Goal: Task Accomplishment & Management: Use online tool/utility

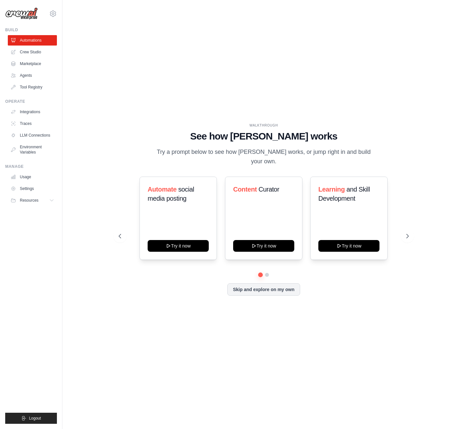
click at [174, 156] on p "Try a prompt below to see how [PERSON_NAME] works, or jump right in and build y…" at bounding box center [263, 156] width 218 height 19
click at [83, 90] on div "WALKTHROUGH See how CrewAI works Try a prompt below to see how CrewAI works, or…" at bounding box center [264, 215] width 382 height 416
click at [52, 12] on icon at bounding box center [53, 14] width 8 height 8
click at [40, 42] on link "Settings" at bounding box center [52, 44] width 57 height 12
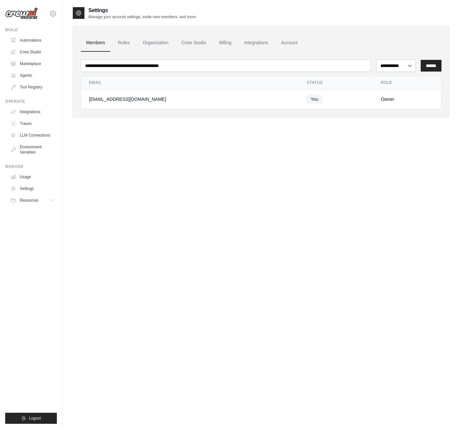
click at [153, 145] on div "**********" at bounding box center [261, 221] width 377 height 429
click at [26, 77] on link "Agents" at bounding box center [32, 75] width 49 height 10
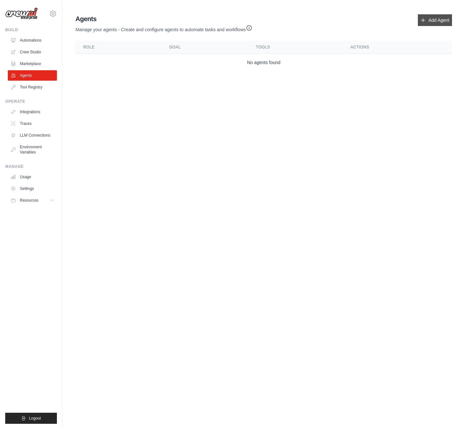
click at [434, 15] on link "Add Agent" at bounding box center [435, 20] width 34 height 12
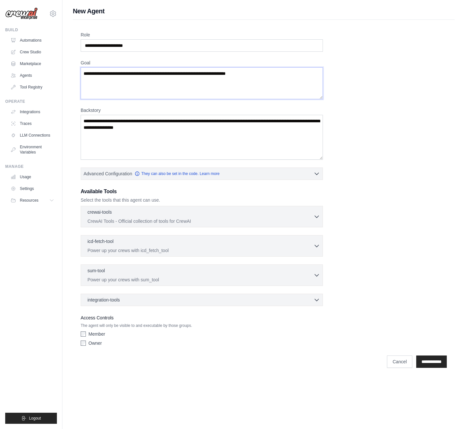
click at [117, 85] on textarea "Goal" at bounding box center [202, 83] width 242 height 32
click at [164, 40] on input "Role" at bounding box center [202, 45] width 242 height 12
click at [180, 46] on input "Role" at bounding box center [202, 45] width 242 height 12
drag, startPoint x: 375, startPoint y: 57, endPoint x: 150, endPoint y: 55, distance: 225.0
click at [374, 58] on div "Role Goal Backstory Advanced Configuration They can also be set in the code. Le…" at bounding box center [264, 190] width 366 height 317
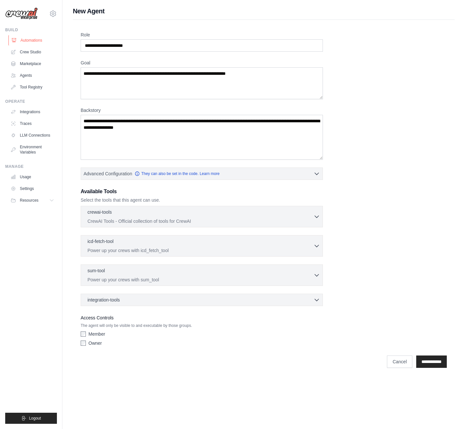
click at [30, 37] on link "Automations" at bounding box center [32, 40] width 49 height 10
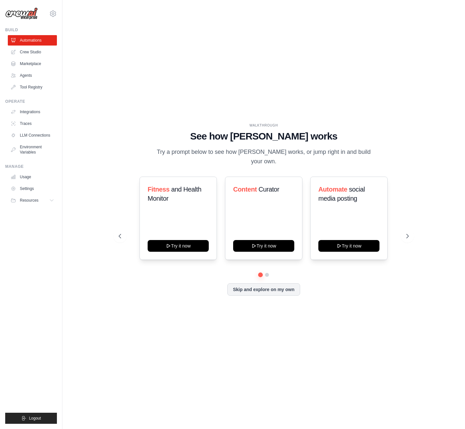
click at [117, 86] on div "WALKTHROUGH See how CrewAI works Try a prompt below to see how CrewAI works, or…" at bounding box center [264, 215] width 382 height 416
click at [405, 233] on icon at bounding box center [408, 236] width 7 height 7
click at [188, 292] on div "WALKTHROUGH See how CrewAI works Try a prompt below to see how CrewAI works, or…" at bounding box center [263, 214] width 305 height 183
click at [121, 233] on icon at bounding box center [119, 236] width 7 height 7
click at [157, 261] on div "Fitness and Health Monitor Try it now Content Curator Try it now Automate socia…" at bounding box center [264, 225] width 290 height 96
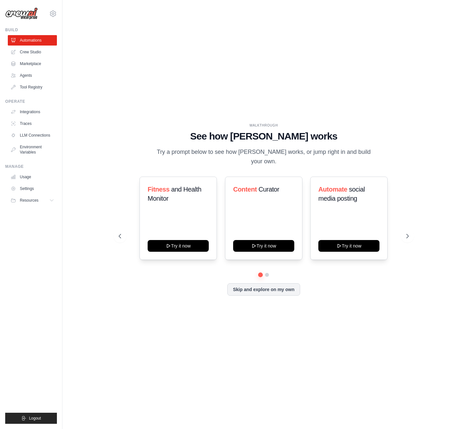
click at [359, 285] on div "Skip and explore on my own" at bounding box center [264, 289] width 290 height 12
click at [262, 239] on button "Try it now" at bounding box center [263, 245] width 61 height 12
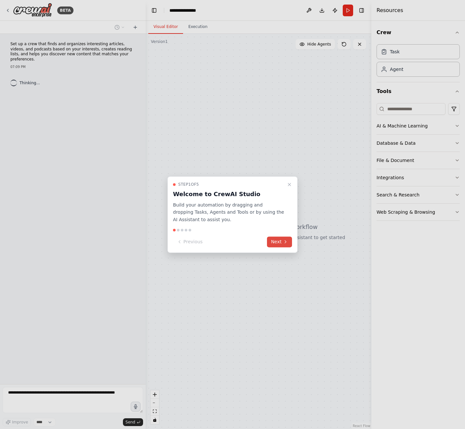
click at [279, 242] on button "Next" at bounding box center [279, 241] width 25 height 11
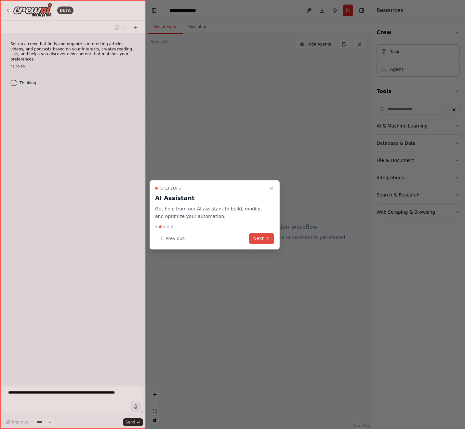
click at [265, 240] on icon at bounding box center [267, 238] width 5 height 5
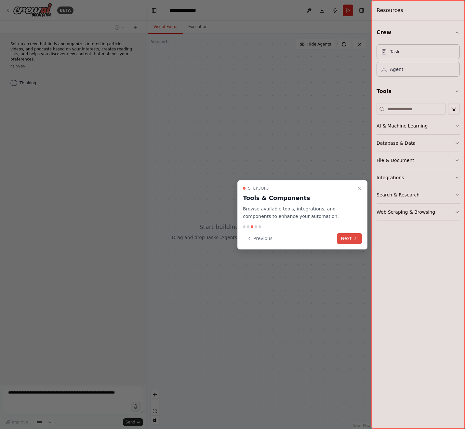
click at [350, 241] on button "Next" at bounding box center [349, 238] width 25 height 11
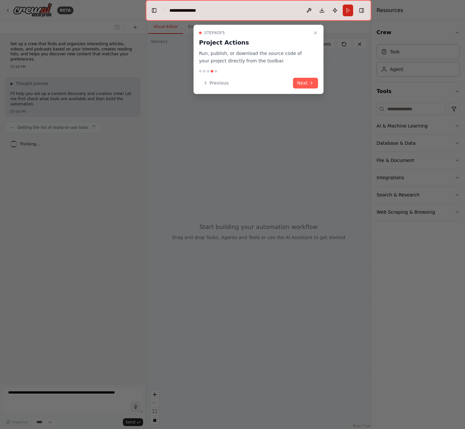
click at [304, 90] on div "Step 4 of 5 Project Actions Run, publish, or download the source code of your p…" at bounding box center [258, 59] width 130 height 69
click at [304, 85] on button "Next" at bounding box center [305, 83] width 25 height 11
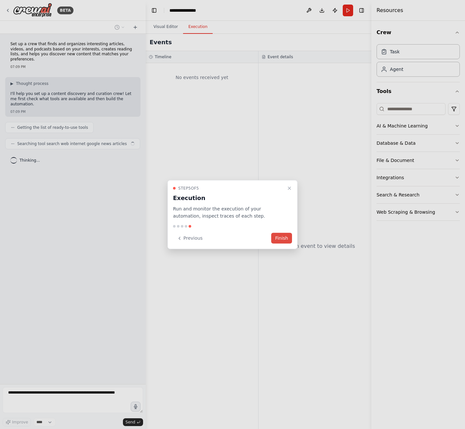
click at [283, 238] on button "Finish" at bounding box center [281, 238] width 21 height 11
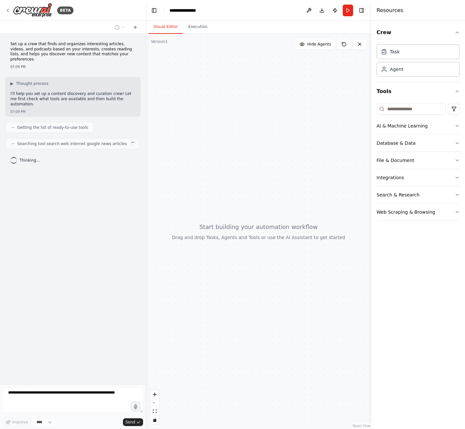
click at [218, 216] on div at bounding box center [259, 231] width 226 height 395
click at [336, 11] on button "Publish" at bounding box center [335, 11] width 10 height 12
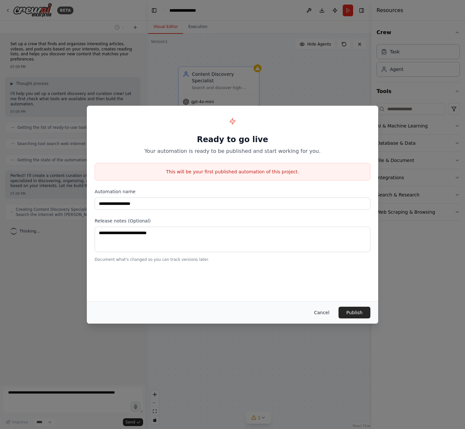
click at [322, 314] on button "Cancel" at bounding box center [322, 313] width 26 height 12
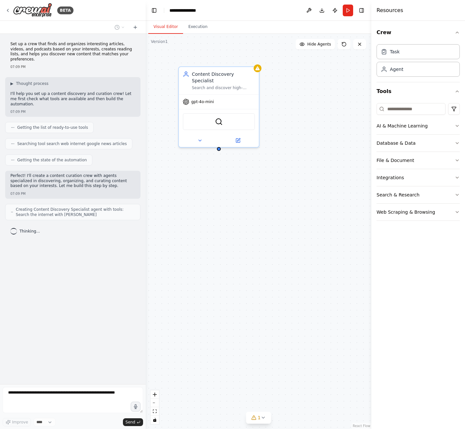
click at [237, 276] on div "Content Discovery Specialist Search and discover high-quality articles, videos,…" at bounding box center [259, 231] width 226 height 395
drag, startPoint x: 224, startPoint y: 103, endPoint x: 223, endPoint y: 106, distance: 3.6
click at [223, 108] on div "SerperDevTool" at bounding box center [219, 120] width 80 height 25
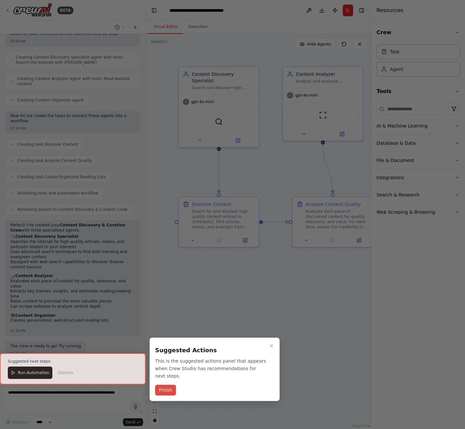
click at [173, 387] on button "Finish" at bounding box center [165, 390] width 21 height 11
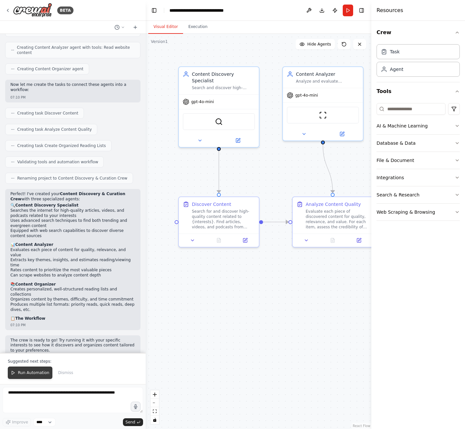
click at [30, 376] on button "Run Automation" at bounding box center [30, 372] width 45 height 12
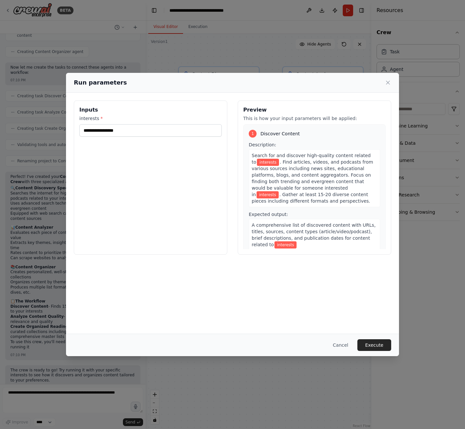
scroll to position [205, 0]
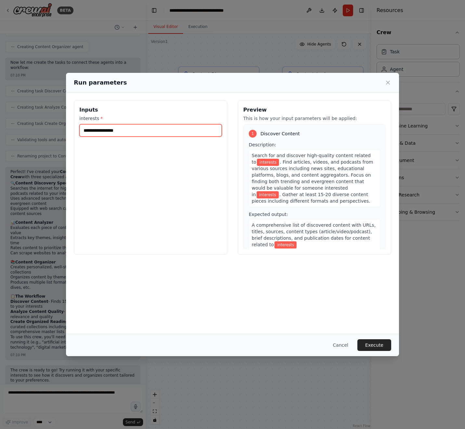
click at [125, 132] on input "interests *" at bounding box center [150, 130] width 142 height 12
click at [152, 134] on input "interests *" at bounding box center [150, 130] width 142 height 12
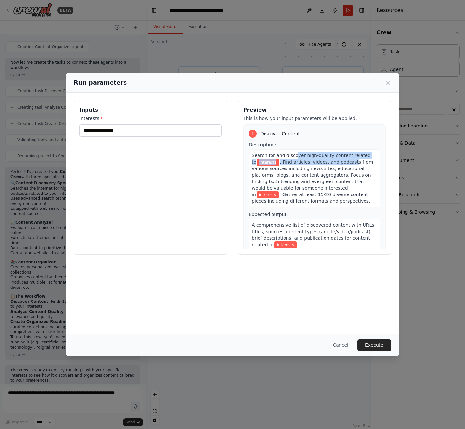
drag, startPoint x: 295, startPoint y: 157, endPoint x: 349, endPoint y: 162, distance: 54.3
click at [349, 162] on div "Search for and discover high-quality content related to interests . Find articl…" at bounding box center [314, 178] width 131 height 58
click at [347, 169] on span ". Find articles, videos, and podcasts from various sources including news sites…" at bounding box center [312, 178] width 121 height 38
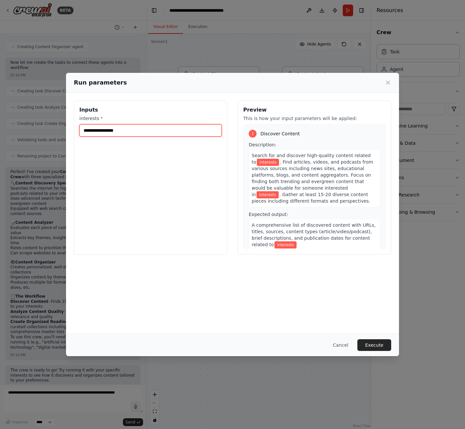
click at [128, 132] on input "interests *" at bounding box center [150, 130] width 142 height 12
click at [377, 343] on button "Execute" at bounding box center [374, 345] width 34 height 12
click at [134, 124] on input "interests *" at bounding box center [150, 130] width 142 height 12
click at [142, 131] on input "interests *" at bounding box center [150, 130] width 142 height 12
click at [151, 129] on input "******" at bounding box center [150, 130] width 142 height 12
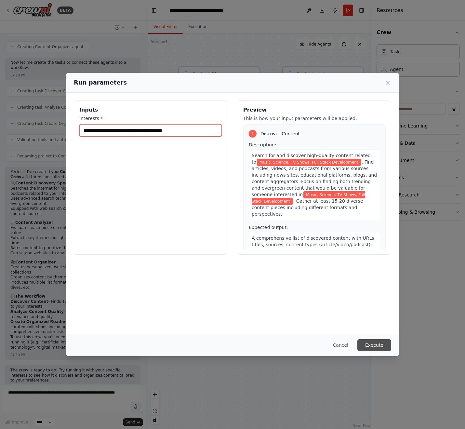
type input "**********"
click at [370, 345] on button "Execute" at bounding box center [374, 345] width 34 height 12
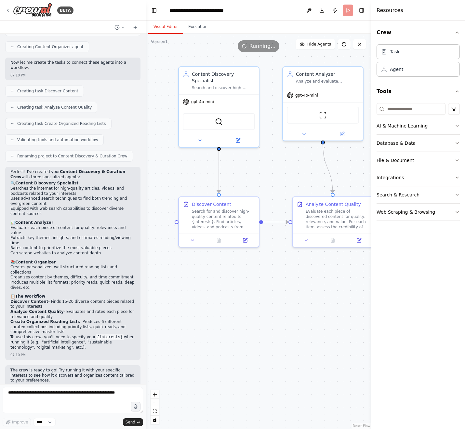
click at [349, 12] on header "**********" at bounding box center [259, 10] width 226 height 21
click at [64, 404] on textarea at bounding box center [73, 400] width 140 height 26
click at [276, 268] on div ".deletable-edge-delete-btn { width: 20px; height: 20px; border: 0px solid #ffff…" at bounding box center [259, 231] width 226 height 395
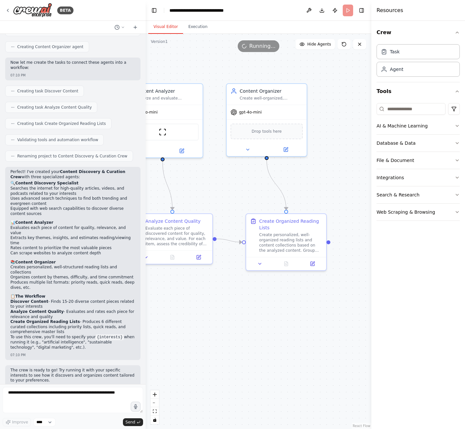
drag, startPoint x: 268, startPoint y: 187, endPoint x: 107, endPoint y: 203, distance: 161.8
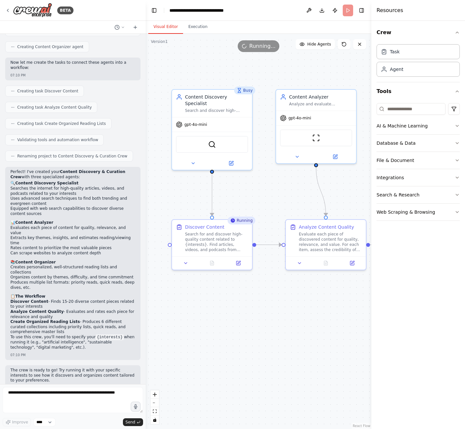
drag, startPoint x: 214, startPoint y: 195, endPoint x: 367, endPoint y: 201, distance: 153.9
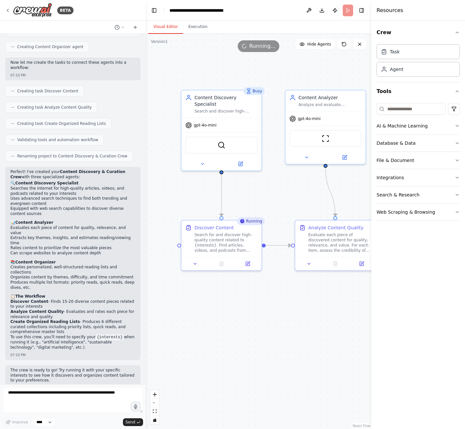
drag, startPoint x: 286, startPoint y: 196, endPoint x: 294, endPoint y: 197, distance: 7.8
click at [424, 181] on button "Integrations" at bounding box center [418, 177] width 83 height 17
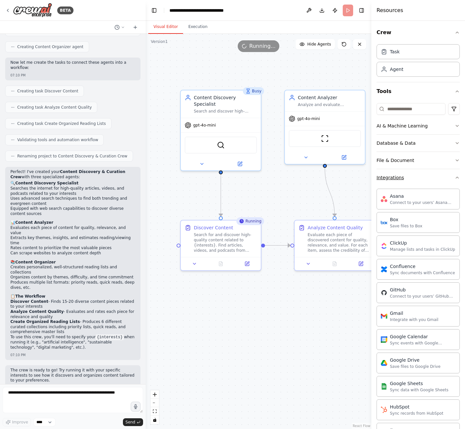
click at [425, 179] on button "Integrations" at bounding box center [418, 177] width 83 height 17
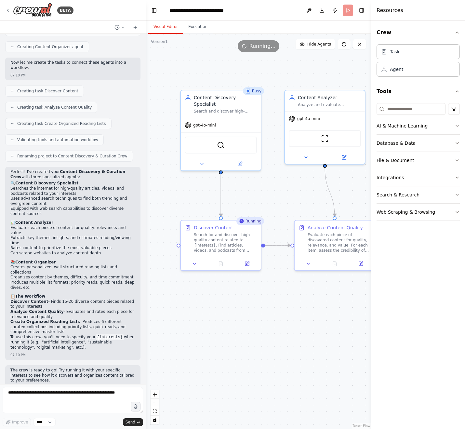
click at [410, 267] on div "Crew Task Agent Tools AI & Machine Learning Database & Data File & Document Int…" at bounding box center [418, 225] width 94 height 408
click at [418, 213] on div "Web Scraping & Browsing" at bounding box center [406, 212] width 59 height 7
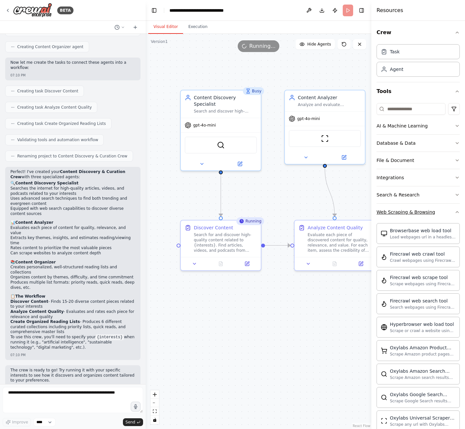
click at [416, 212] on div "Web Scraping & Browsing" at bounding box center [406, 212] width 59 height 7
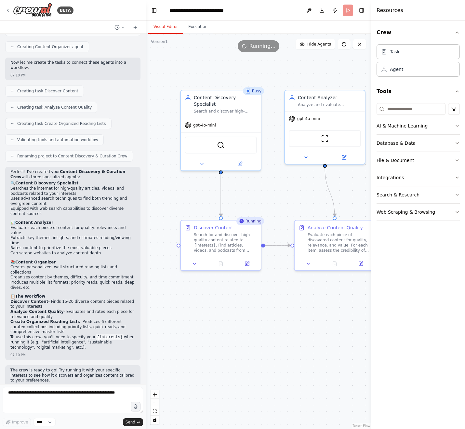
click at [416, 212] on div "Web Scraping & Browsing" at bounding box center [406, 212] width 59 height 7
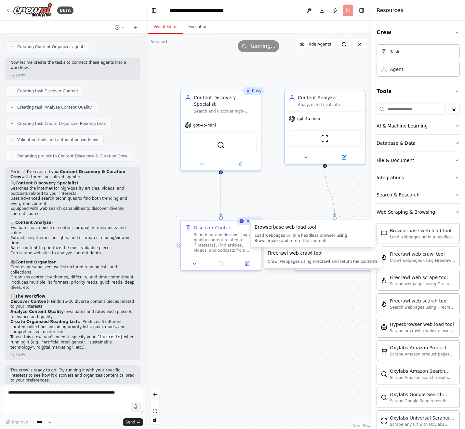
click at [407, 213] on div "Web Scraping & Browsing" at bounding box center [406, 212] width 59 height 7
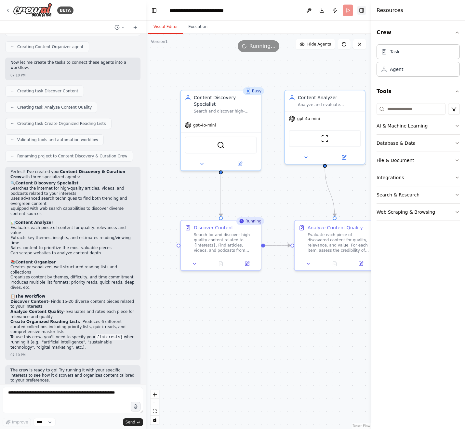
click at [362, 11] on button "Toggle Right Sidebar" at bounding box center [361, 10] width 9 height 9
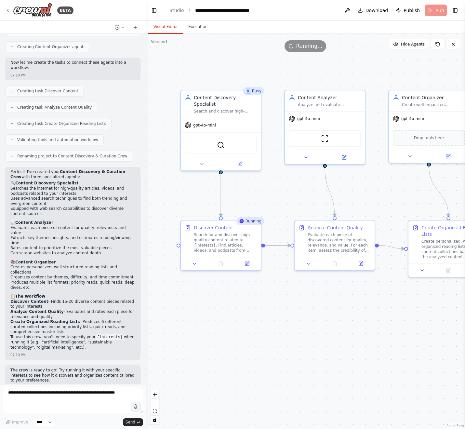
click at [463, 10] on button "Toggle Sidebar" at bounding box center [464, 214] width 5 height 429
click at [459, 9] on button "Toggle Right Sidebar" at bounding box center [455, 10] width 9 height 9
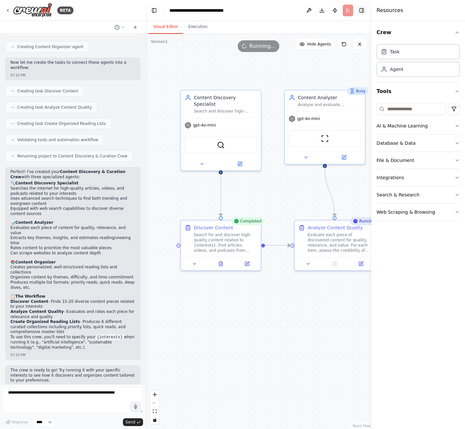
click at [359, 11] on button "Toggle Right Sidebar" at bounding box center [361, 10] width 9 height 9
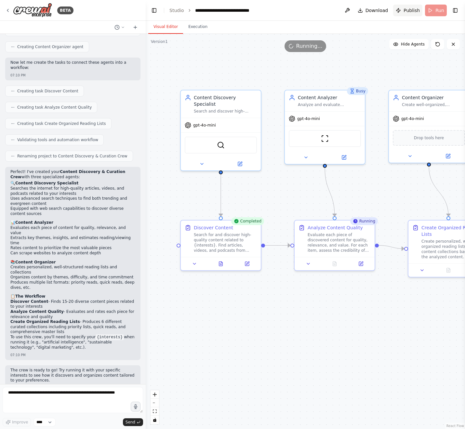
click at [411, 11] on span "Publish" at bounding box center [412, 10] width 16 height 7
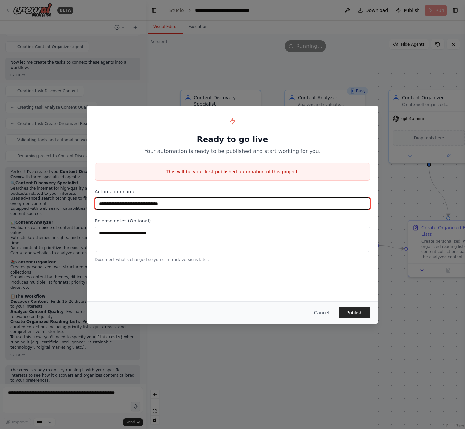
click at [208, 202] on input "**********" at bounding box center [233, 203] width 276 height 12
click at [207, 206] on input "**********" at bounding box center [233, 203] width 276 height 12
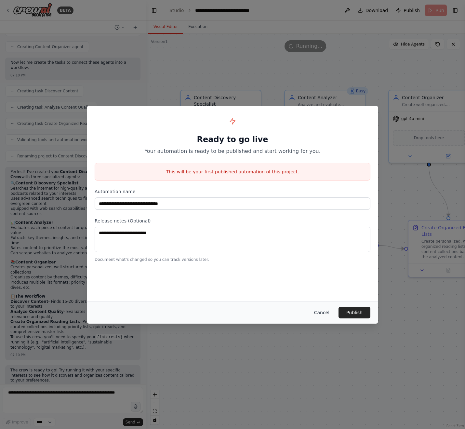
click at [316, 314] on button "Cancel" at bounding box center [322, 313] width 26 height 12
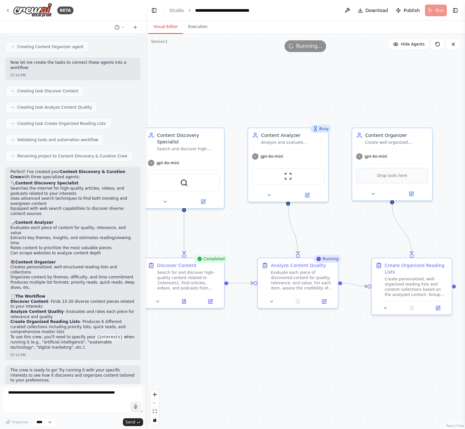
drag, startPoint x: 339, startPoint y: 74, endPoint x: 320, endPoint y: 123, distance: 52.8
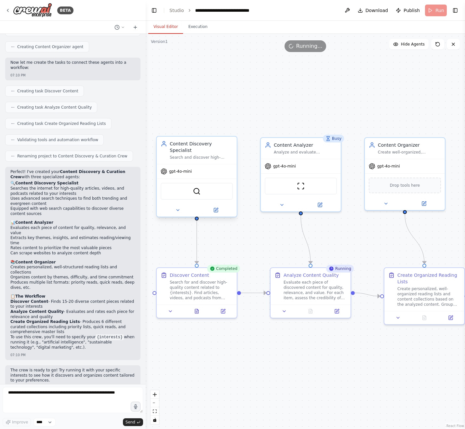
click at [209, 166] on div "gpt-4o-mini" at bounding box center [197, 171] width 80 height 14
click at [210, 166] on div "gpt-4o-mini" at bounding box center [197, 171] width 80 height 14
click at [214, 208] on icon at bounding box center [216, 210] width 4 height 4
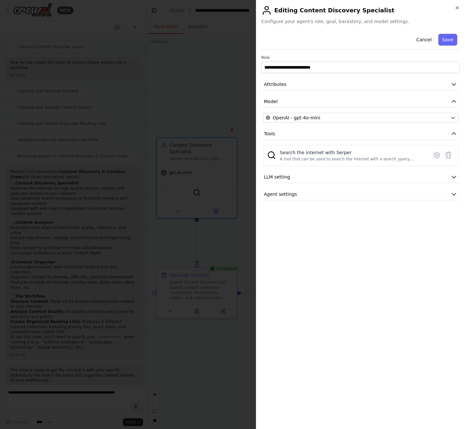
click at [192, 238] on div at bounding box center [232, 214] width 465 height 429
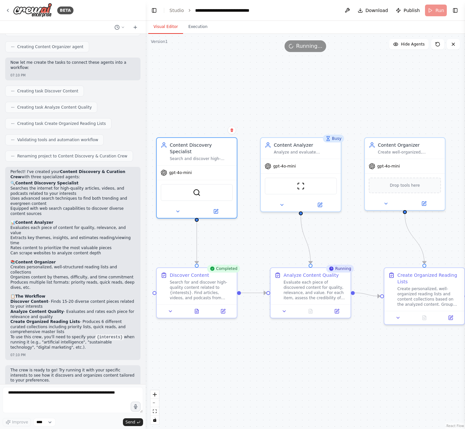
click at [299, 96] on div ".deletable-edge-delete-btn { width: 20px; height: 20px; border: 0px solid #ffff…" at bounding box center [305, 231] width 319 height 395
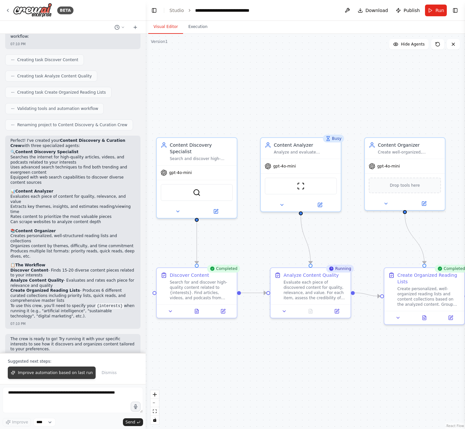
click at [45, 374] on span "Improve automation based on last run" at bounding box center [55, 372] width 75 height 5
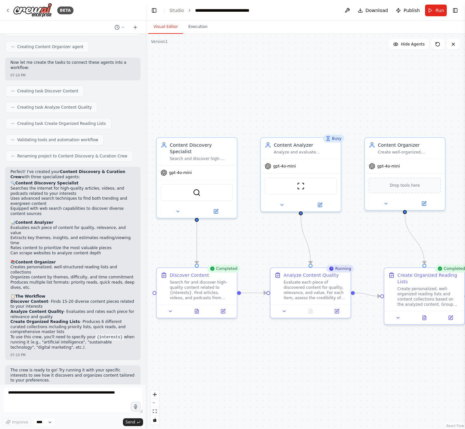
scroll to position [222, 0]
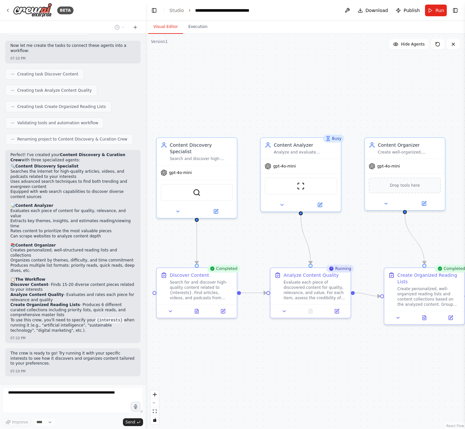
click at [301, 370] on div ".deletable-edge-delete-btn { width: 20px; height: 20px; border: 0px solid #ffff…" at bounding box center [305, 231] width 319 height 395
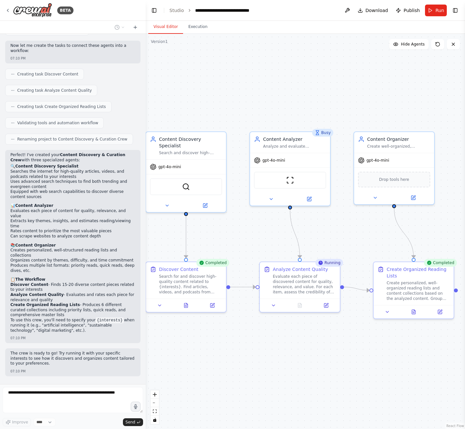
drag, startPoint x: 286, startPoint y: 229, endPoint x: 251, endPoint y: 215, distance: 37.3
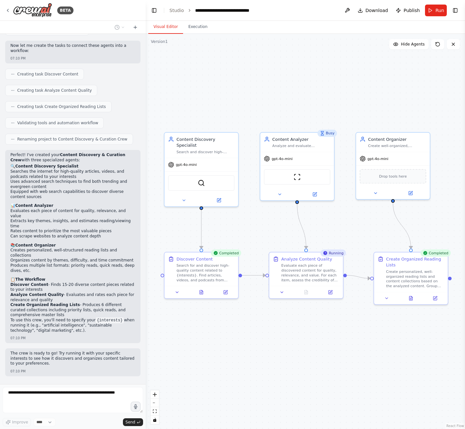
drag, startPoint x: 273, startPoint y: 210, endPoint x: 308, endPoint y: 218, distance: 36.1
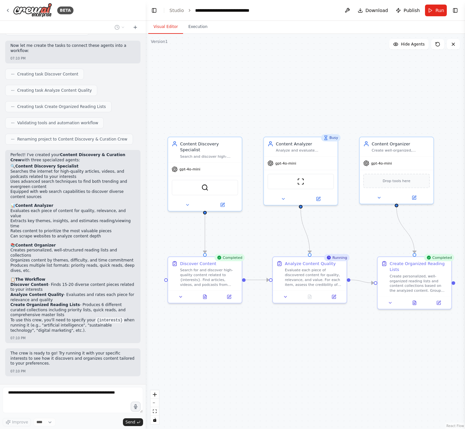
drag, startPoint x: 274, startPoint y: 225, endPoint x: 271, endPoint y: 226, distance: 3.3
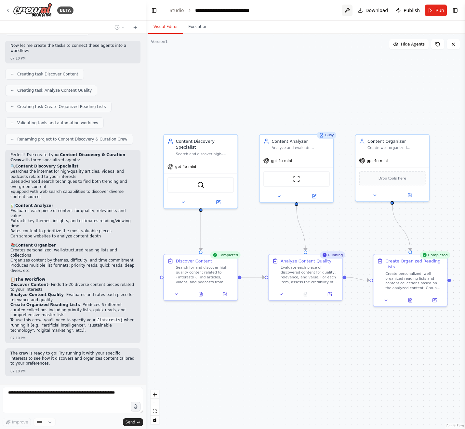
click at [349, 10] on button at bounding box center [347, 11] width 10 height 12
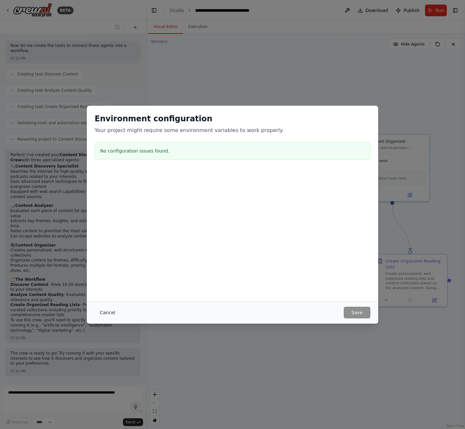
click at [101, 309] on button "Cancel" at bounding box center [108, 313] width 26 height 12
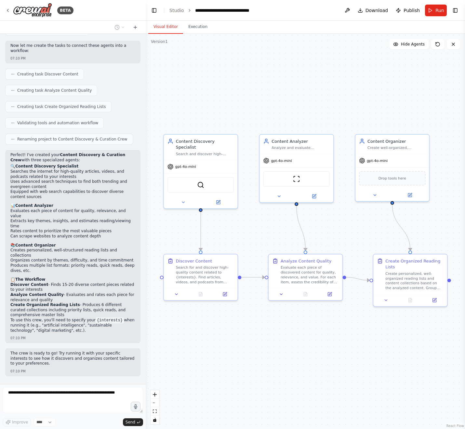
click at [235, 323] on div ".deletable-edge-delete-btn { width: 20px; height: 20px; border: 0px solid #ffff…" at bounding box center [305, 231] width 319 height 395
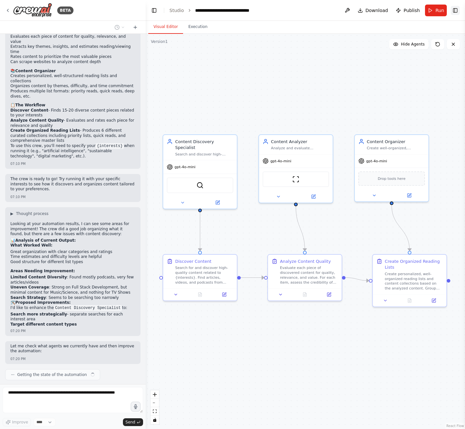
click at [456, 10] on button "Toggle Right Sidebar" at bounding box center [455, 10] width 9 height 9
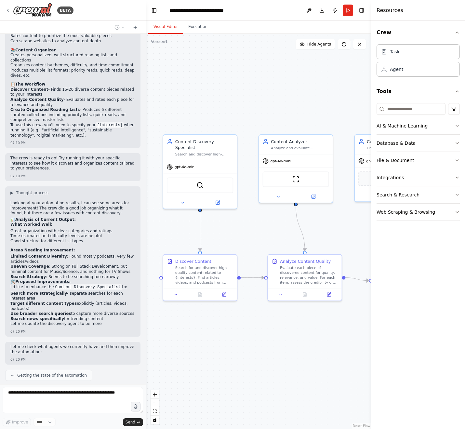
scroll to position [422, 0]
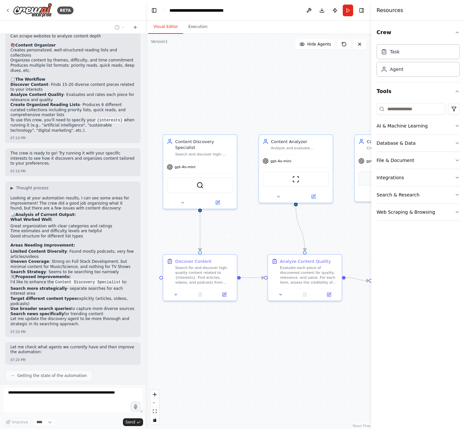
click at [259, 363] on div ".deletable-edge-delete-btn { width: 20px; height: 20px; border: 0px solid #ffff…" at bounding box center [259, 231] width 226 height 395
click at [334, 81] on div ".deletable-edge-delete-btn { width: 20px; height: 20px; border: 0px solid #ffff…" at bounding box center [259, 231] width 226 height 395
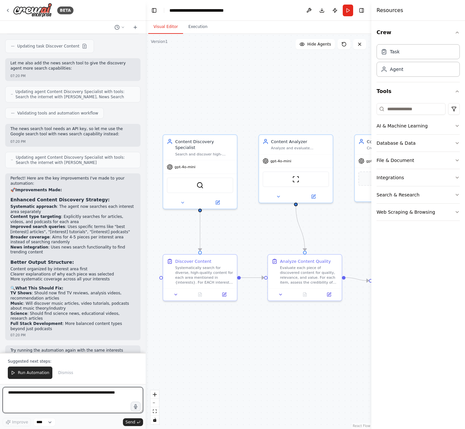
scroll to position [802, 0]
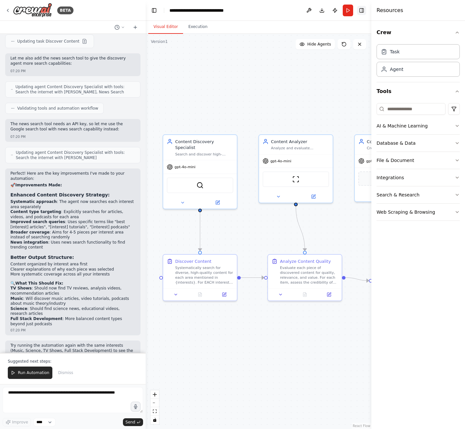
click at [360, 8] on button "Toggle Right Sidebar" at bounding box center [361, 10] width 9 height 9
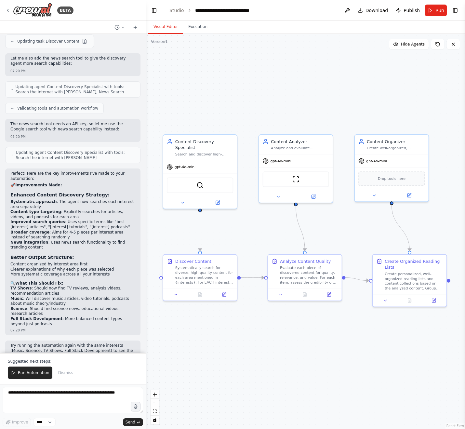
click at [318, 64] on div ".deletable-edge-delete-btn { width: 20px; height: 20px; border: 0px solid #ffff…" at bounding box center [305, 231] width 319 height 395
click at [440, 11] on span "Run" at bounding box center [439, 10] width 9 height 7
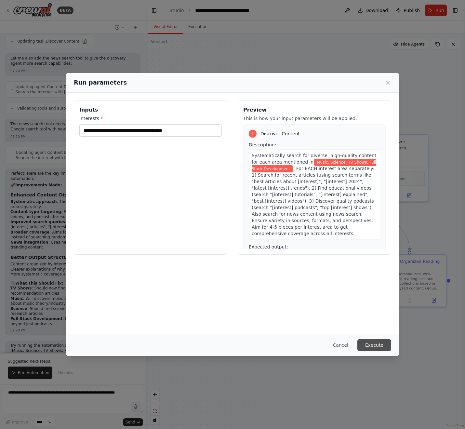
click at [371, 345] on button "Execute" at bounding box center [374, 345] width 34 height 12
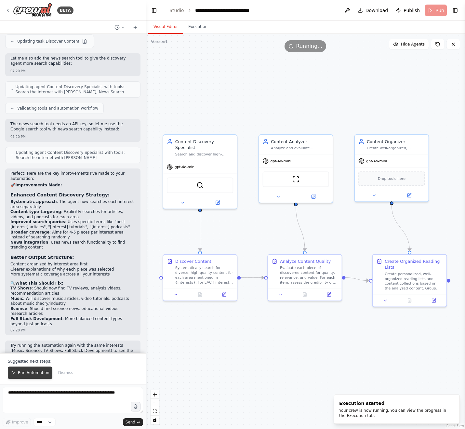
click at [35, 375] on span "Run Automation" at bounding box center [34, 372] width 32 height 5
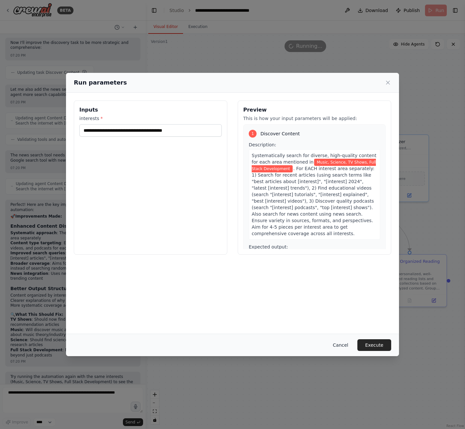
click at [337, 341] on button "Cancel" at bounding box center [341, 345] width 26 height 12
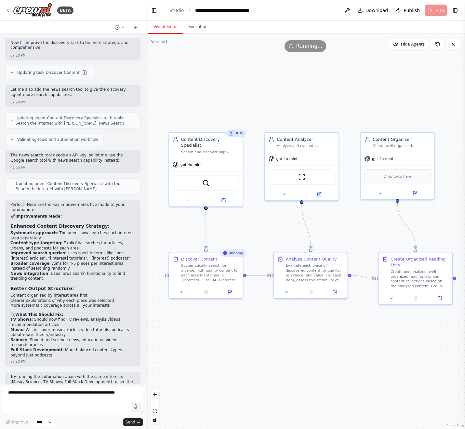
drag, startPoint x: 358, startPoint y: 207, endPoint x: 365, endPoint y: 205, distance: 7.2
